Goal: Task Accomplishment & Management: Manage account settings

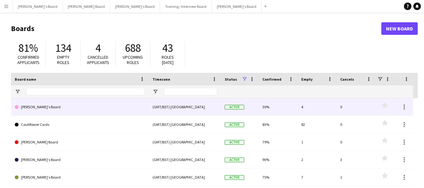
click at [46, 108] on link "[PERSON_NAME]'s Board" at bounding box center [80, 107] width 130 height 18
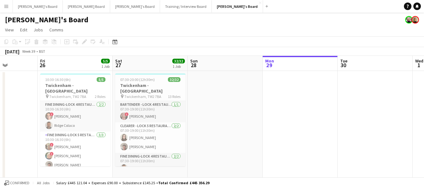
scroll to position [0, 186]
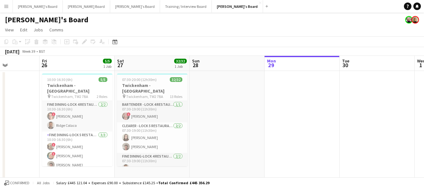
drag, startPoint x: 47, startPoint y: 64, endPoint x: 237, endPoint y: 73, distance: 189.8
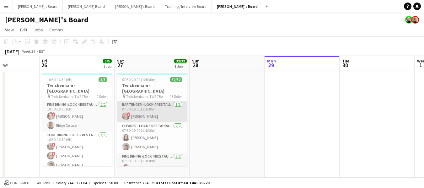
click at [144, 110] on app-card-role "Bartender - LOCK 4 RESTAURANT - [GEOGRAPHIC_DATA] - LEVEL 3 [DATE] 07:30-19:00 …" at bounding box center [152, 111] width 70 height 21
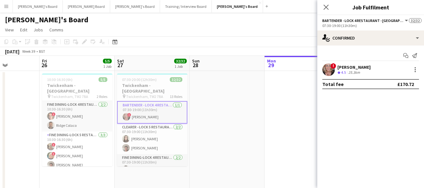
click at [349, 66] on div "[PERSON_NAME]" at bounding box center [354, 67] width 33 height 6
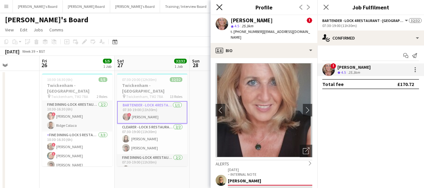
click at [221, 5] on icon at bounding box center [219, 7] width 6 height 6
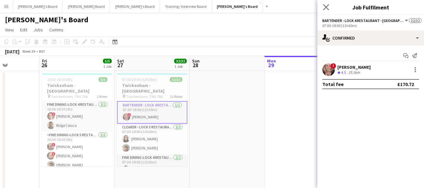
click at [323, 5] on app-icon "Close pop-in" at bounding box center [326, 7] width 9 height 9
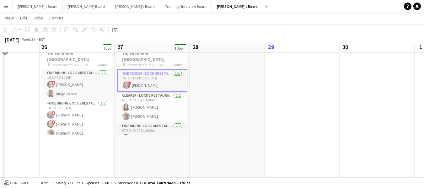
scroll to position [31, 0]
